Goal: Task Accomplishment & Management: Use online tool/utility

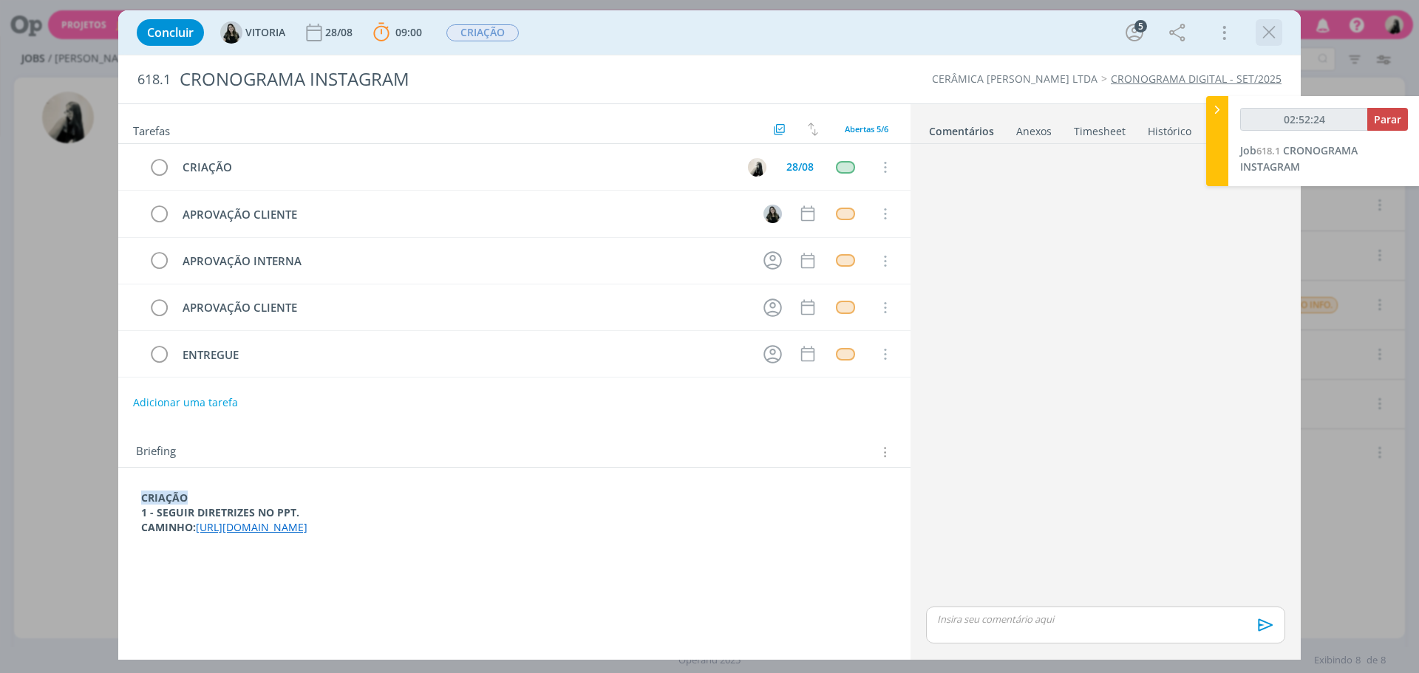
click at [1266, 31] on icon "dialog" at bounding box center [1269, 32] width 22 height 22
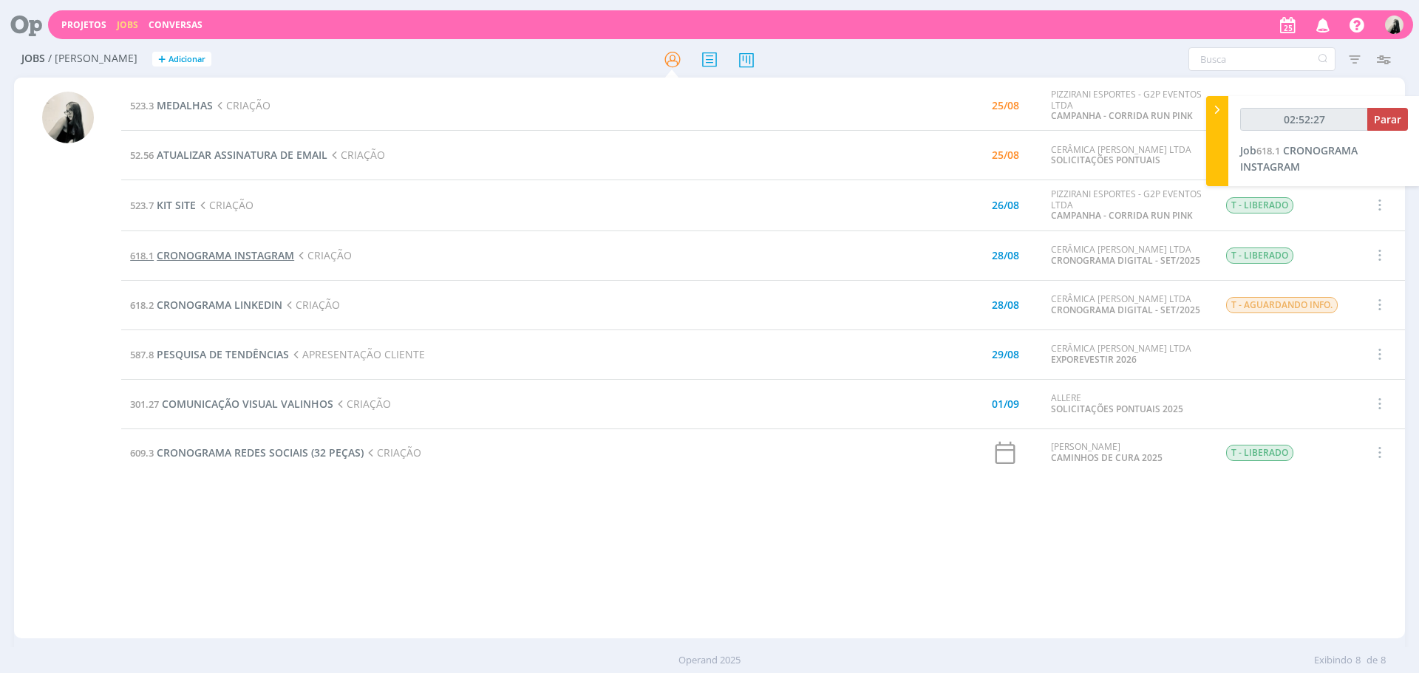
click at [226, 258] on span "CRONOGRAMA INSTAGRAM" at bounding box center [225, 255] width 137 height 14
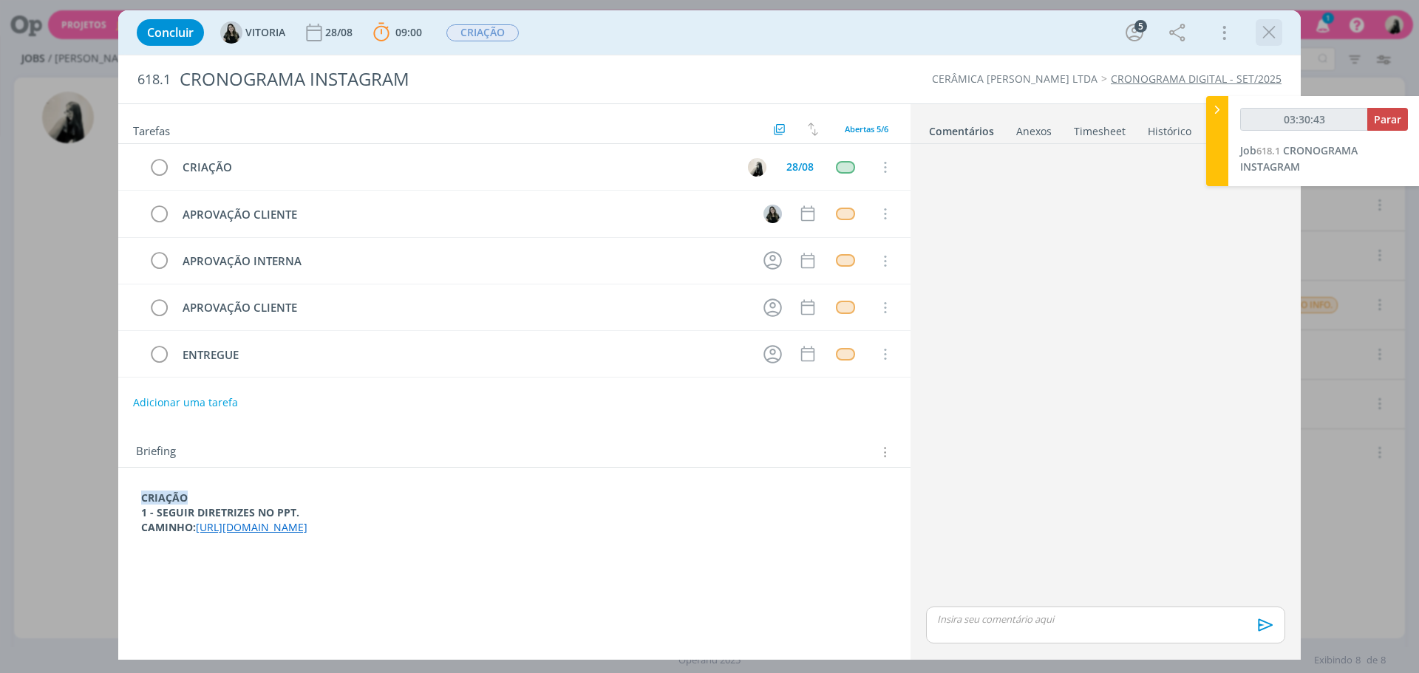
click at [1274, 30] on icon "dialog" at bounding box center [1269, 32] width 22 height 22
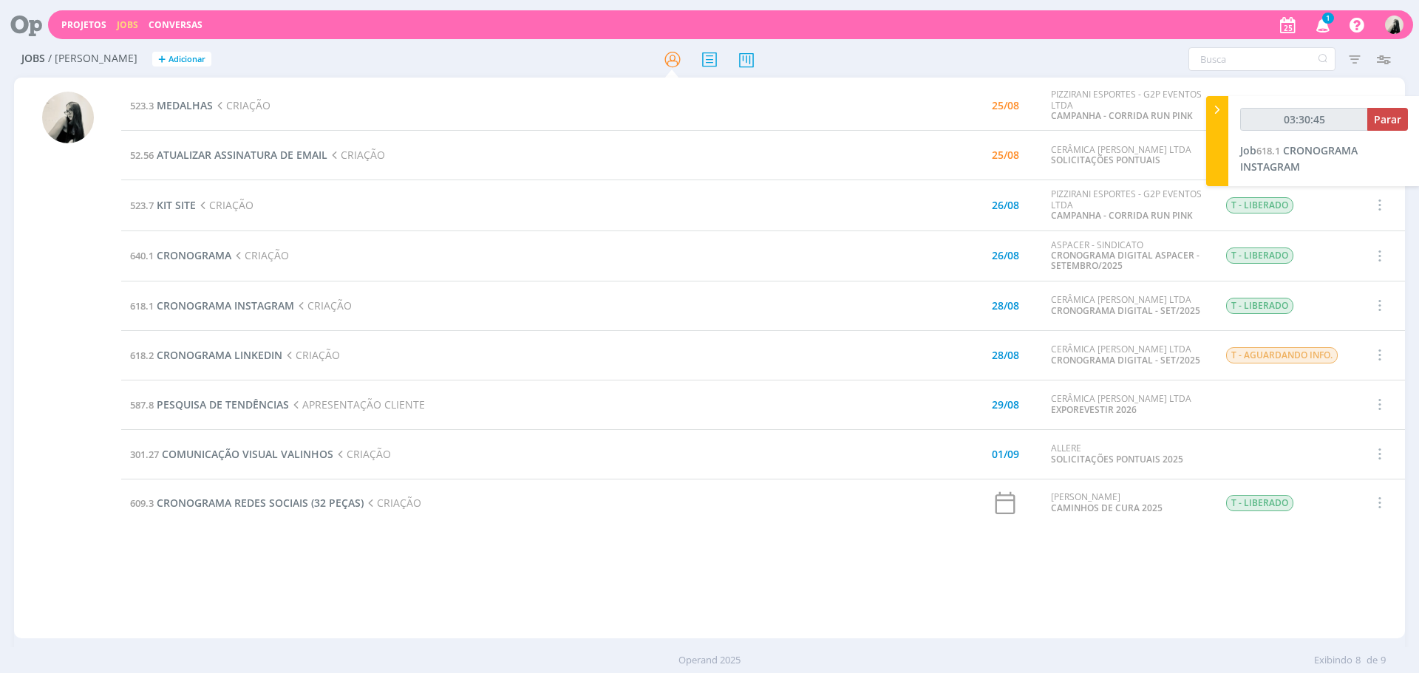
click at [695, 412] on td "587.8 PESQUISA DE TENDÊNCIAS APRESENTAÇÃO CLIENTE" at bounding box center [500, 405] width 758 height 50
click at [205, 253] on span "CRONOGRAMA" at bounding box center [194, 255] width 75 height 14
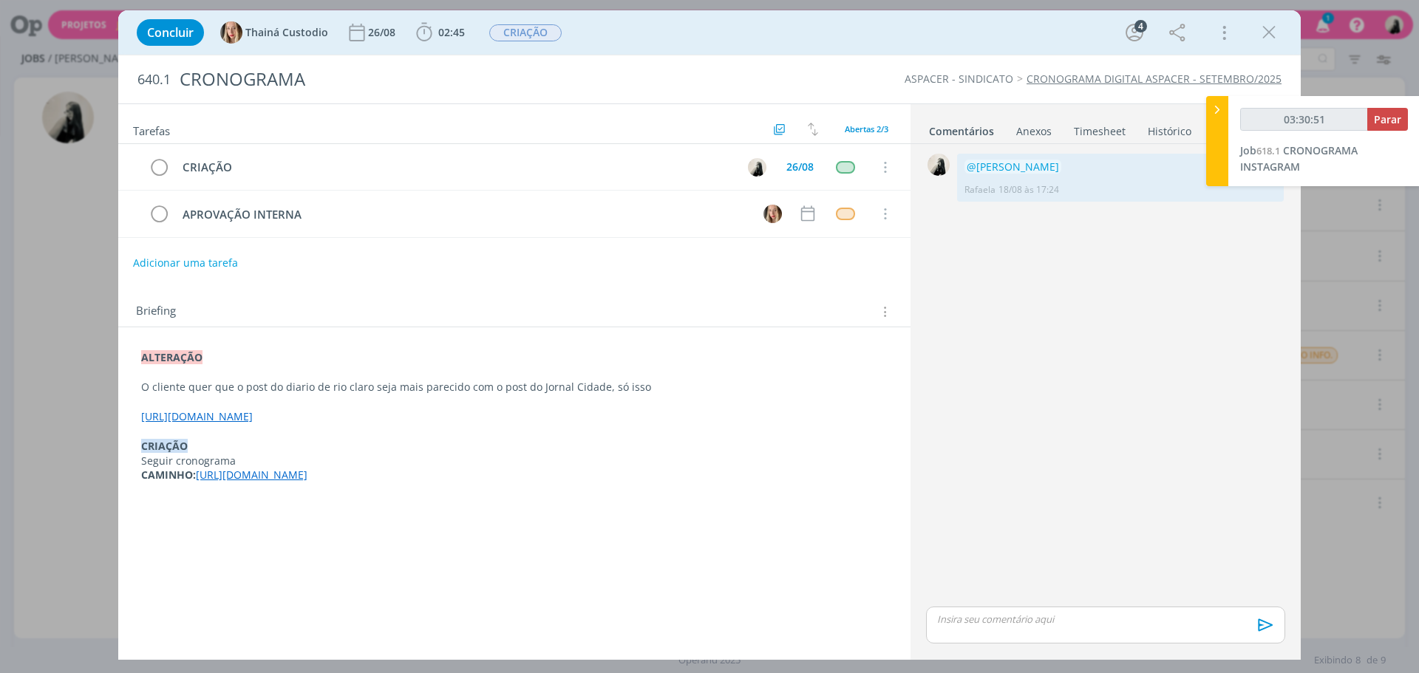
click at [253, 414] on link "[URL][DOMAIN_NAME]" at bounding box center [197, 416] width 112 height 14
click at [401, 440] on link "[URL][DOMAIN_NAME]" at bounding box center [396, 444] width 112 height 19
click at [1266, 34] on icon "dialog" at bounding box center [1269, 32] width 22 height 22
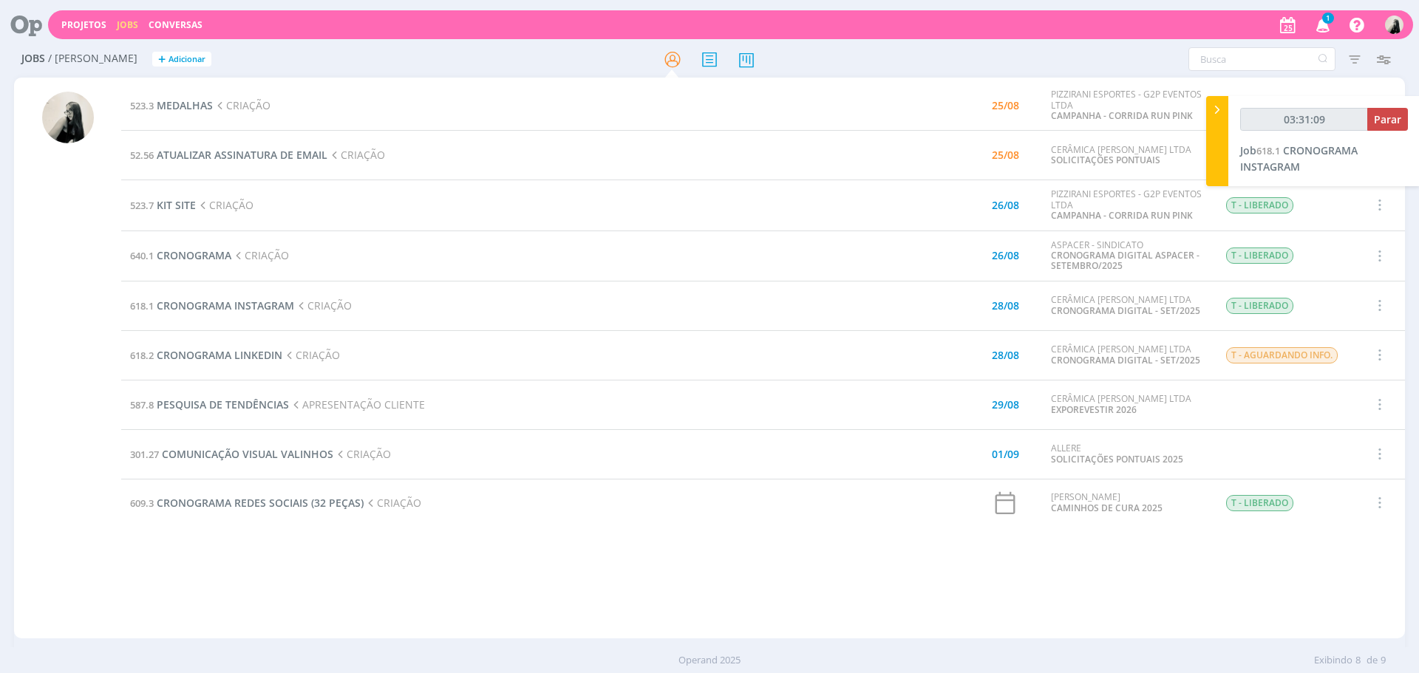
click at [1324, 20] on div at bounding box center [709, 336] width 1419 height 673
click at [1323, 23] on icon "button" at bounding box center [1323, 24] width 26 height 25
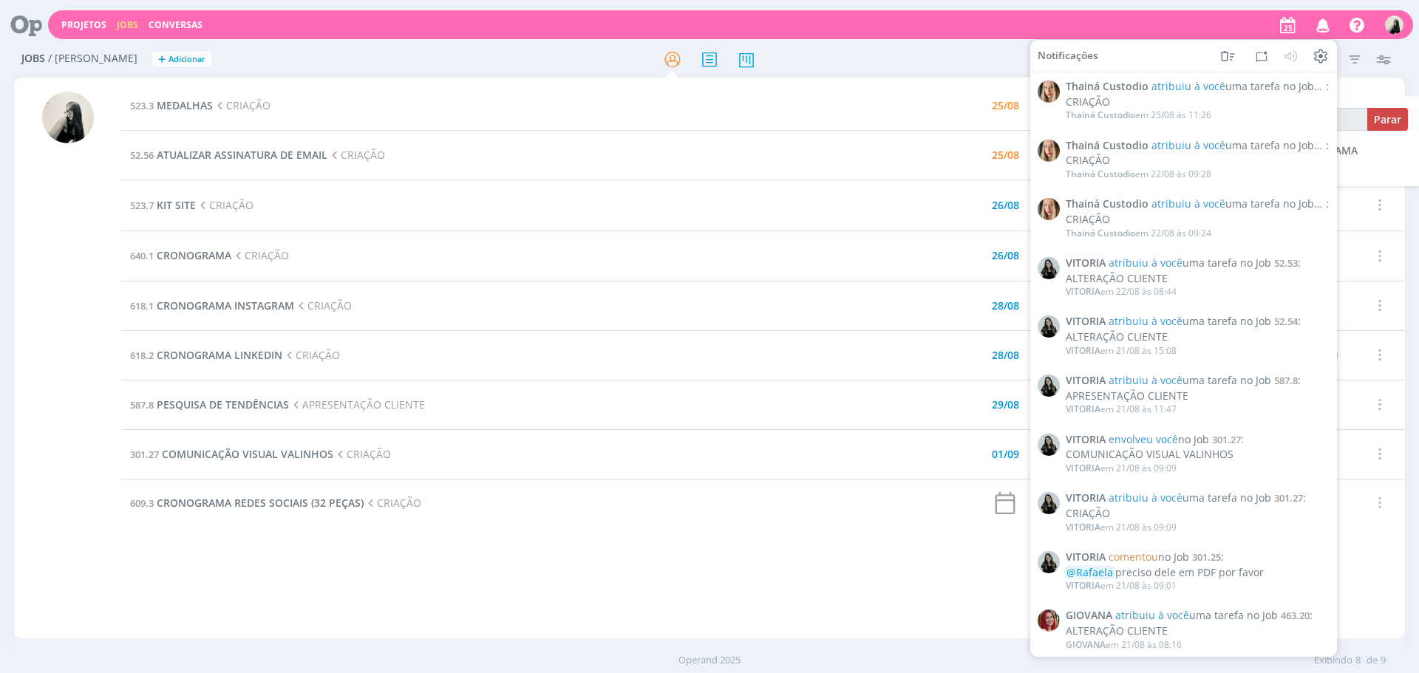
click at [1323, 24] on icon "button" at bounding box center [1323, 24] width 26 height 25
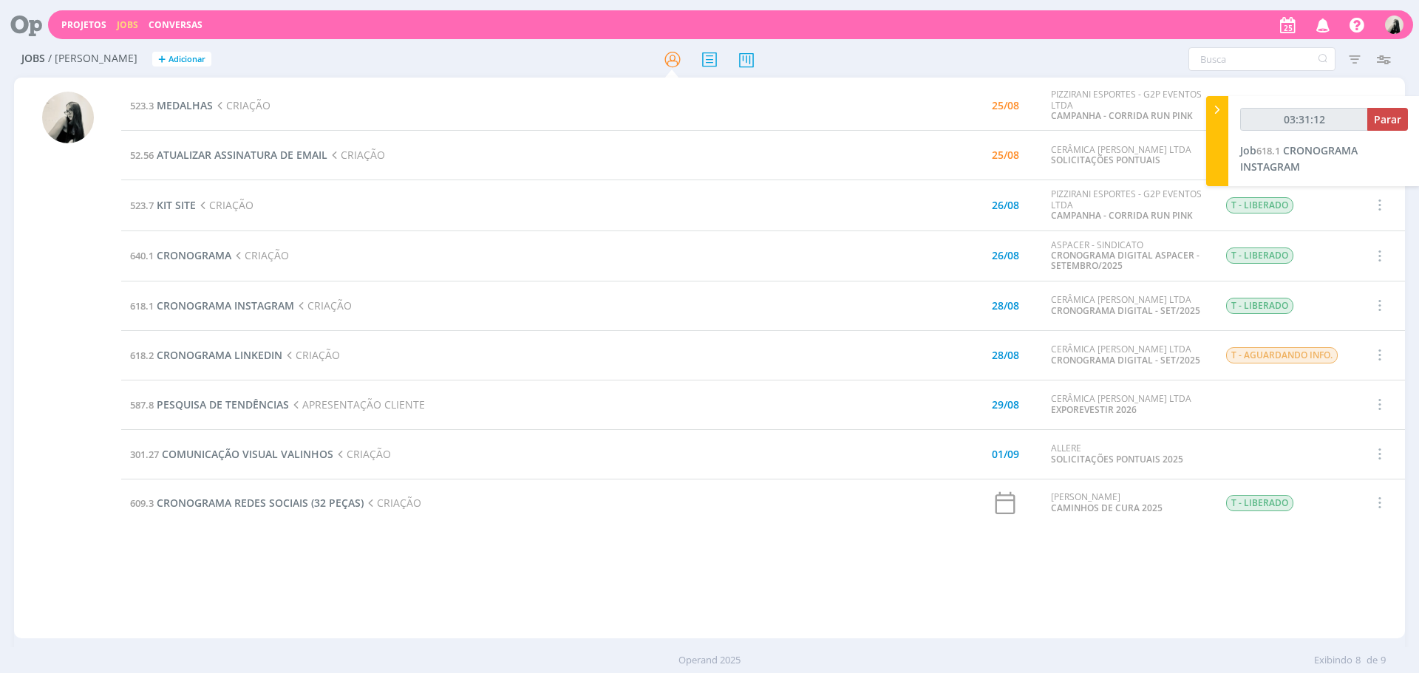
click at [533, 327] on td "618.1 CRONOGRAMA INSTAGRAM CRIAÇÃO" at bounding box center [500, 306] width 758 height 50
click at [282, 158] on span "ATUALIZAR ASSINATURA DE EMAIL" at bounding box center [242, 155] width 171 height 14
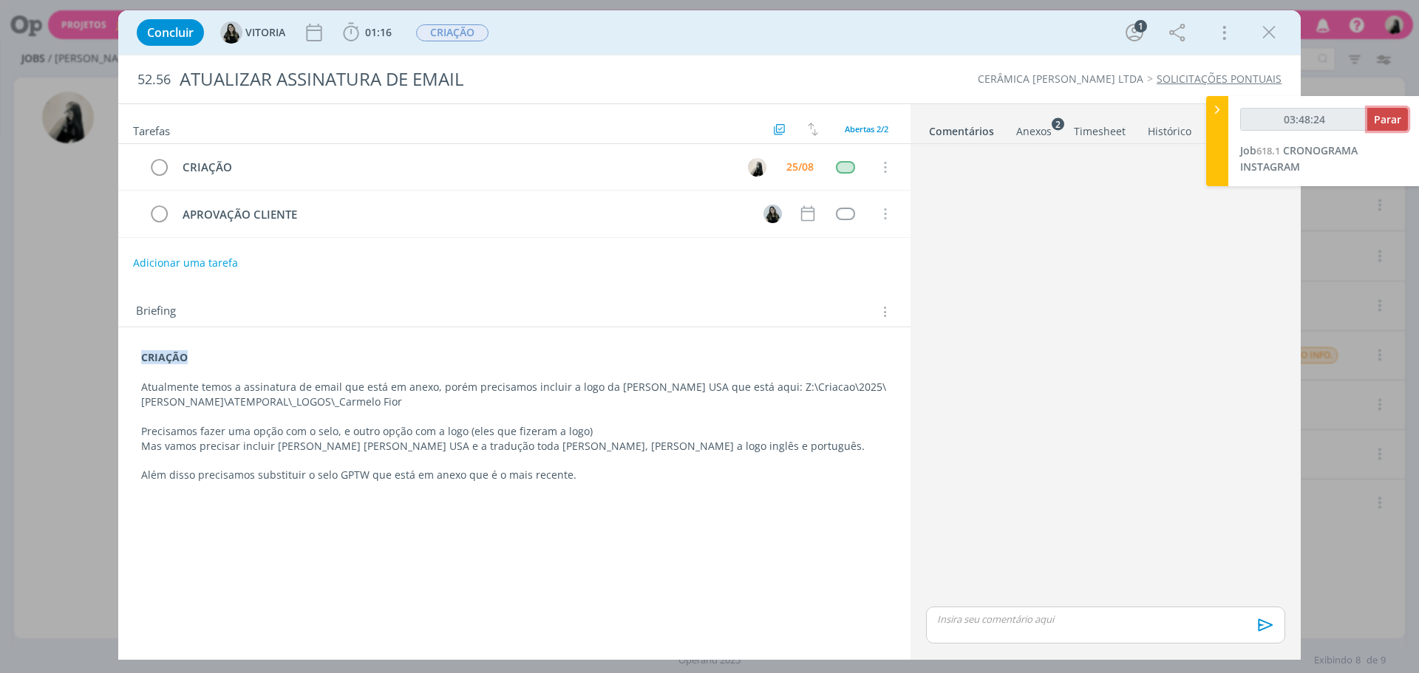
type input "03:48:25"
click at [1388, 125] on span "Parar" at bounding box center [1387, 119] width 27 height 14
